Goal: Transaction & Acquisition: Purchase product/service

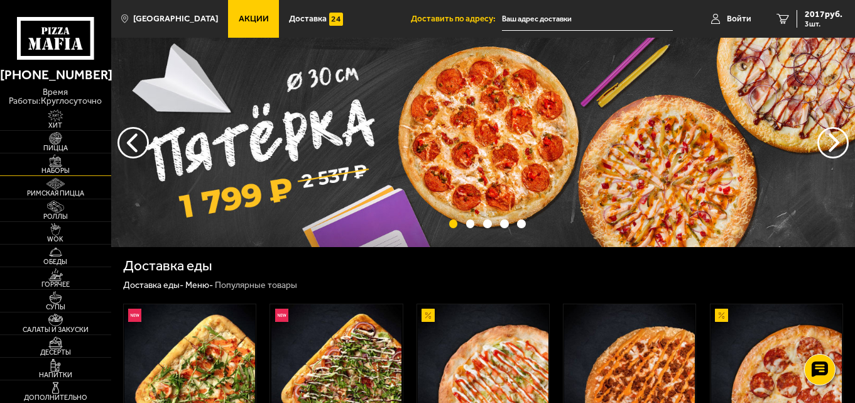
click at [67, 168] on span "Наборы" at bounding box center [55, 170] width 111 height 7
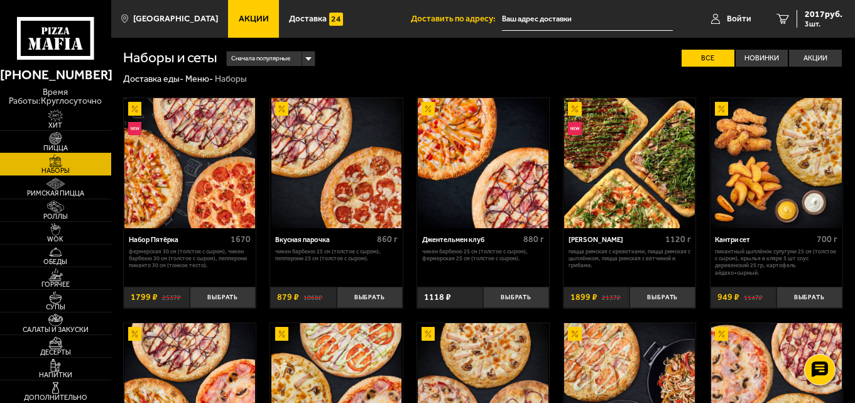
click at [67, 138] on img at bounding box center [55, 138] width 34 height 13
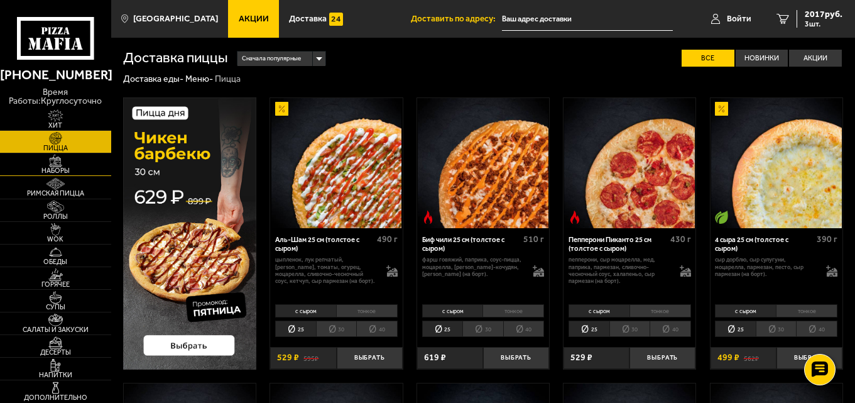
click at [68, 168] on span "Наборы" at bounding box center [55, 170] width 111 height 7
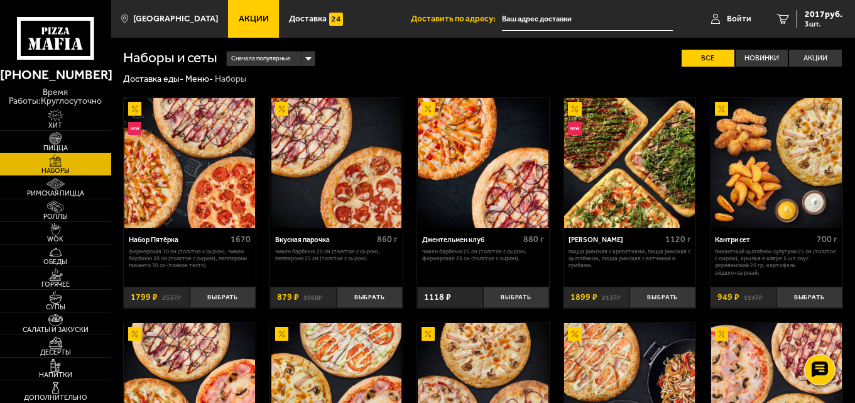
click at [53, 145] on span "Пицца" at bounding box center [55, 147] width 111 height 7
